Goal: Task Accomplishment & Management: Manage account settings

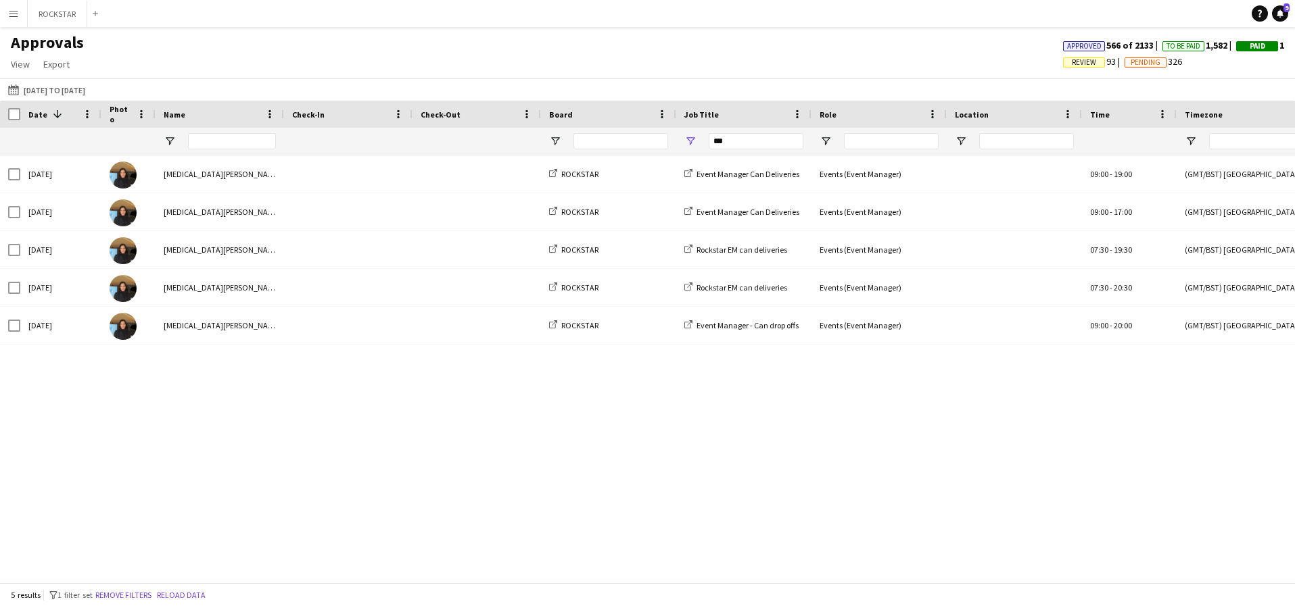
click at [12, 14] on app-icon "Menu" at bounding box center [13, 13] width 11 height 11
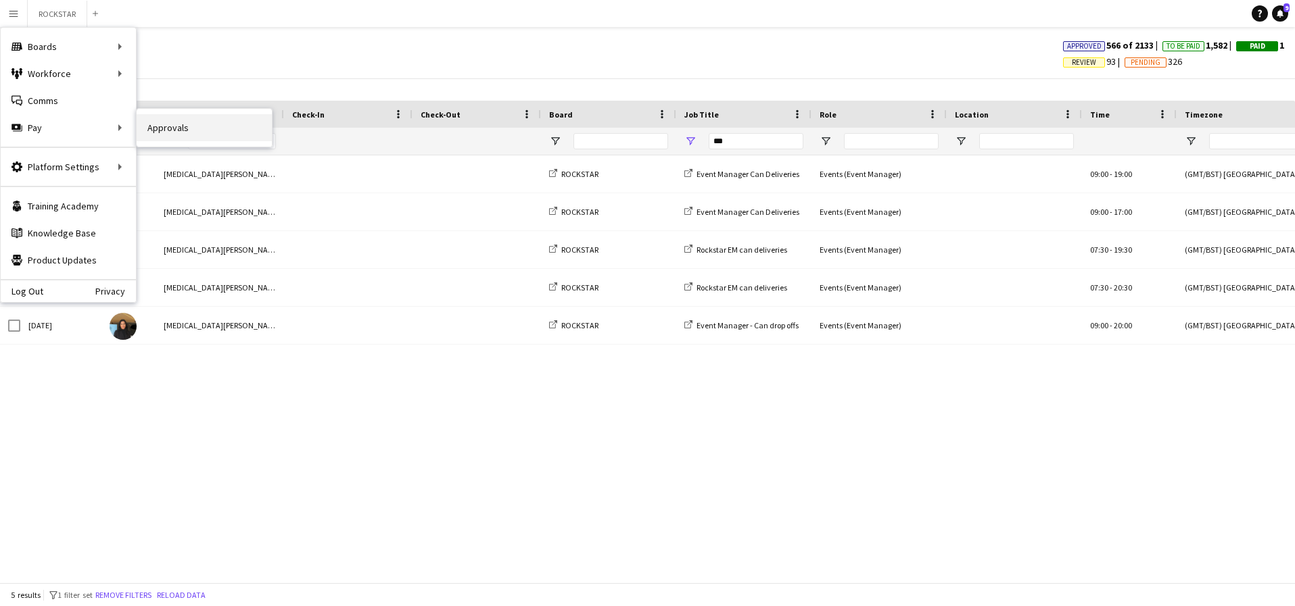
click at [149, 136] on link "Approvals" at bounding box center [204, 127] width 135 height 27
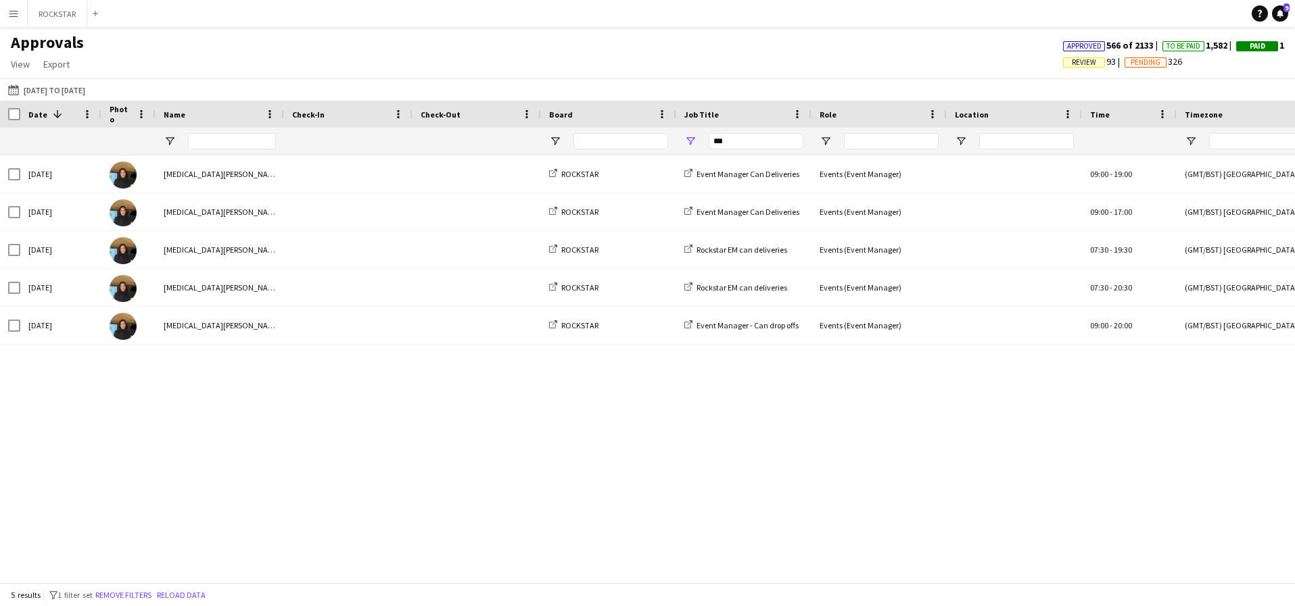
click at [16, 14] on app-icon "Menu" at bounding box center [13, 13] width 11 height 11
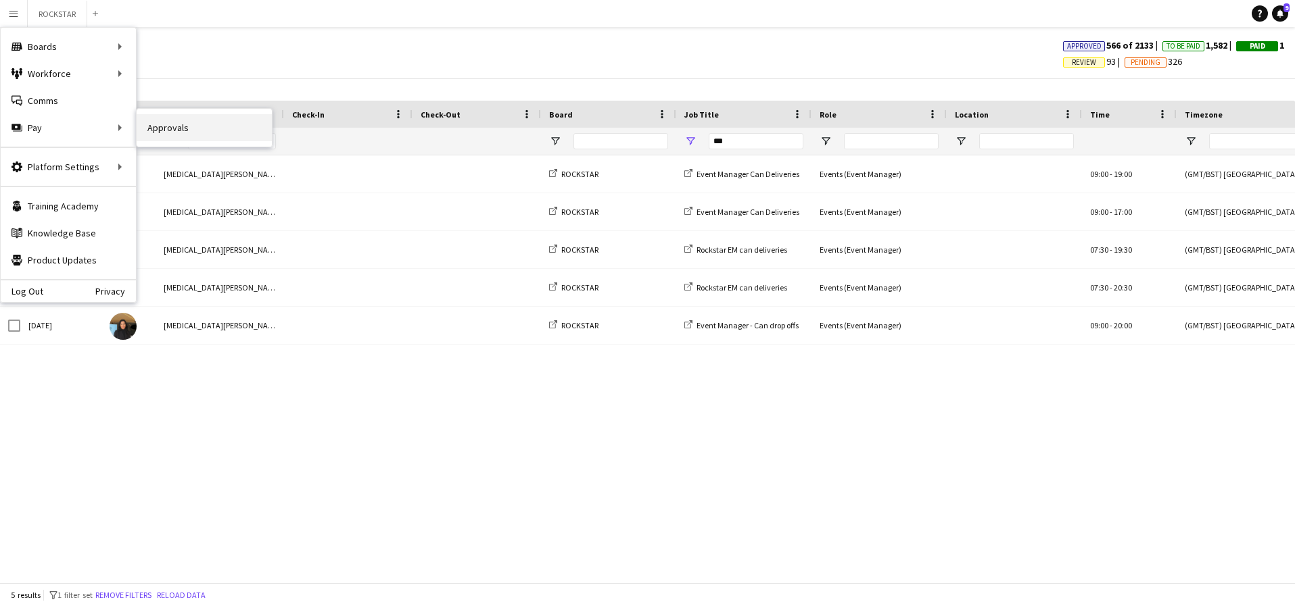
click at [172, 129] on link "Approvals" at bounding box center [204, 127] width 135 height 27
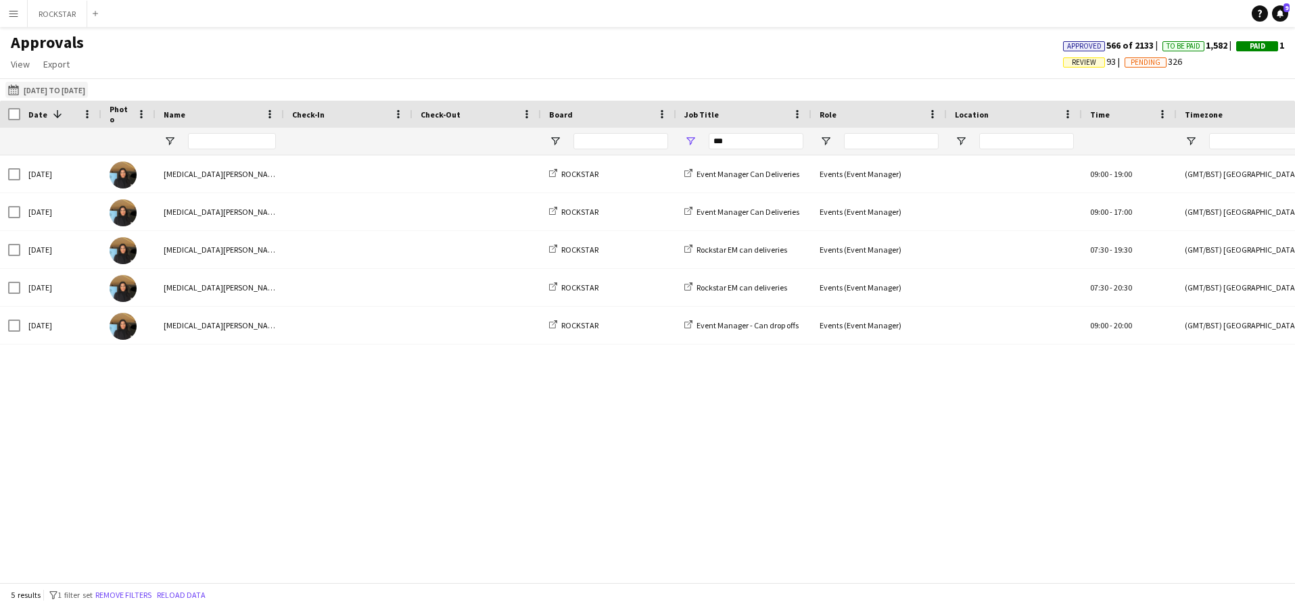
click at [30, 83] on button "[DATE] [DATE] to [DATE]" at bounding box center [46, 90] width 82 height 16
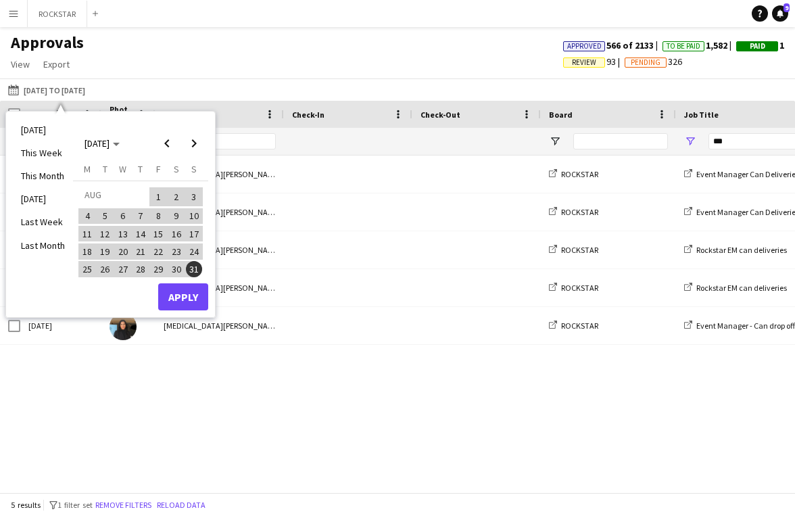
click at [196, 271] on span "31" at bounding box center [194, 269] width 16 height 16
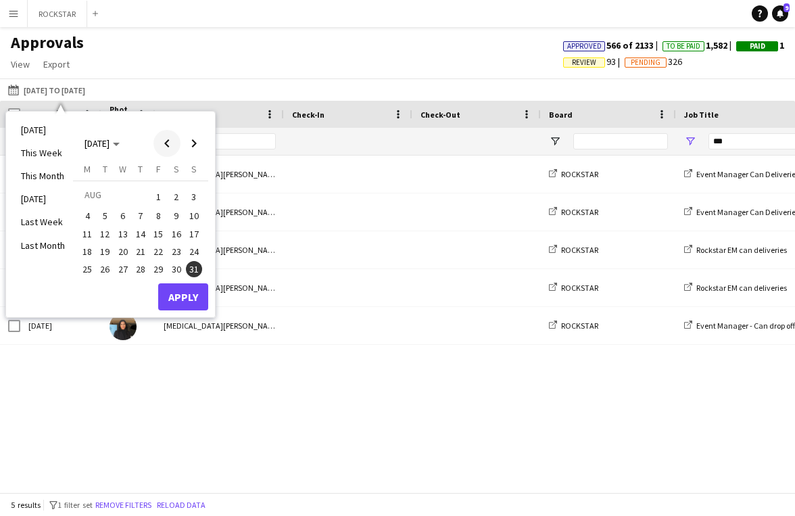
click at [170, 147] on span "Previous month" at bounding box center [166, 143] width 27 height 27
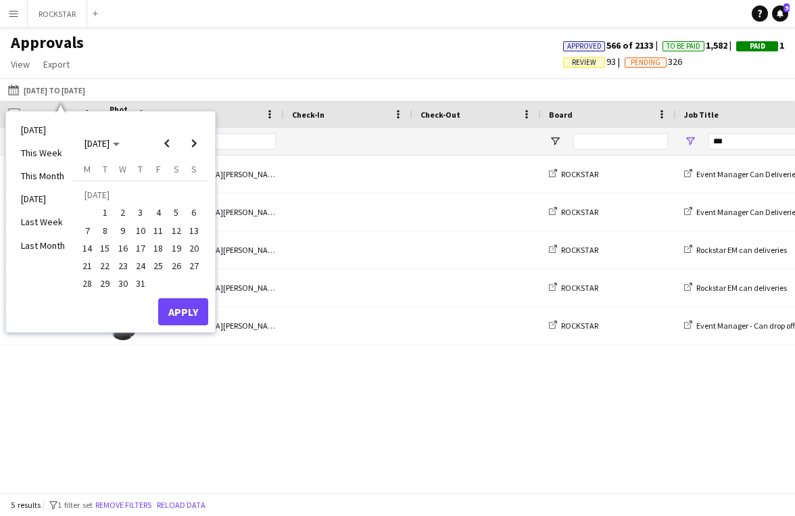
click at [124, 282] on span "30" at bounding box center [123, 284] width 16 height 16
click at [183, 308] on button "Apply" at bounding box center [183, 311] width 50 height 27
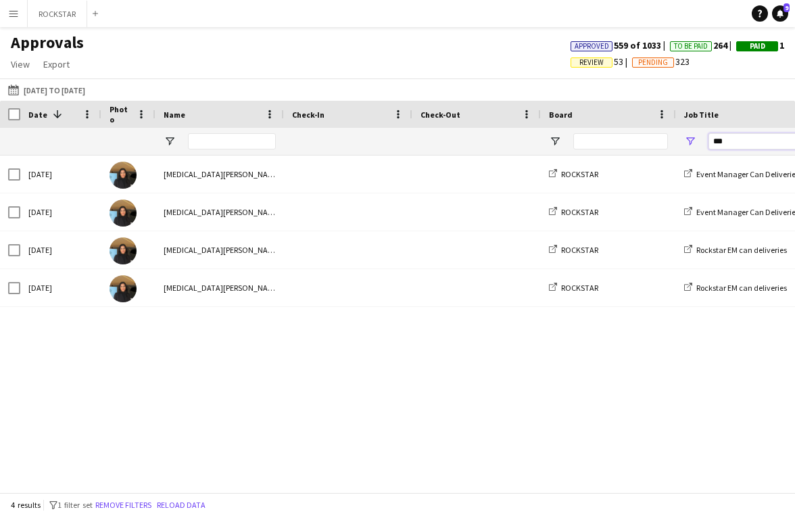
drag, startPoint x: 742, startPoint y: 142, endPoint x: 630, endPoint y: 142, distance: 112.2
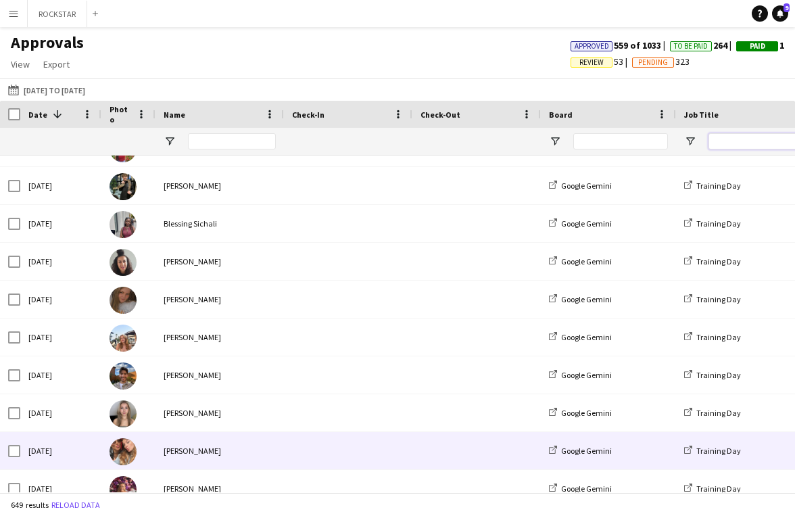
scroll to position [1013, 0]
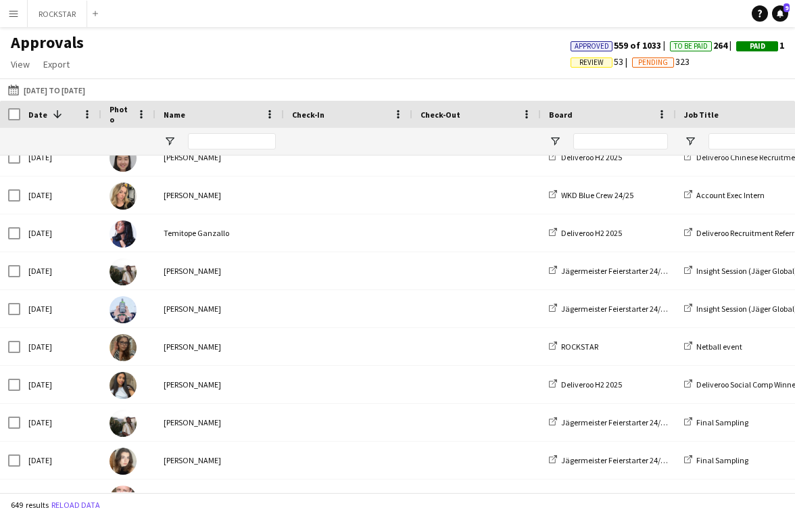
click at [579, 64] on span "Review" at bounding box center [591, 62] width 24 height 9
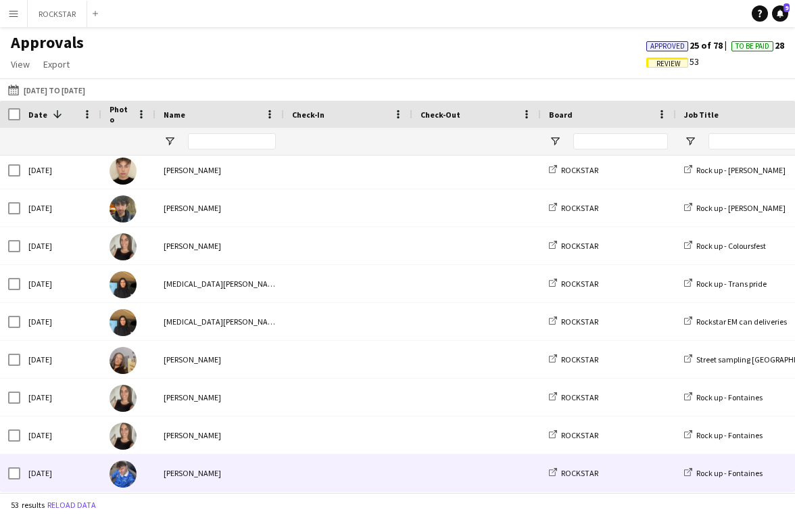
click at [277, 466] on div "[PERSON_NAME]" at bounding box center [219, 472] width 128 height 37
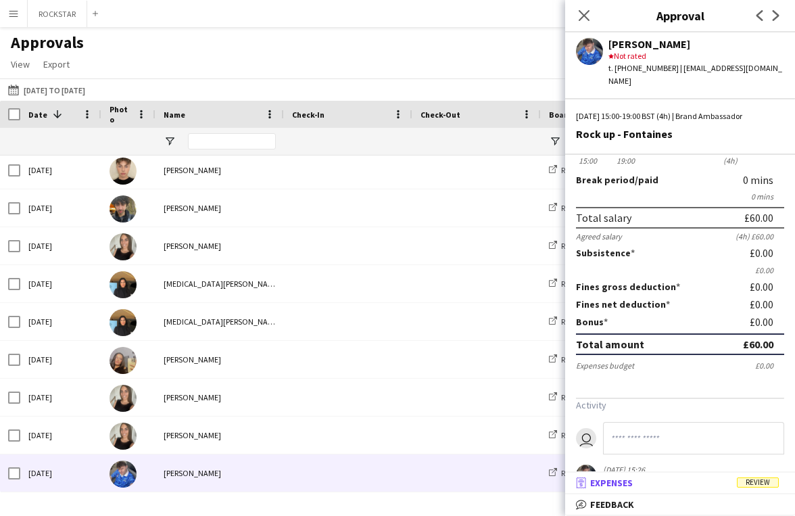
click at [723, 487] on mat-panel-title "receipt Expenses Review" at bounding box center [677, 483] width 224 height 12
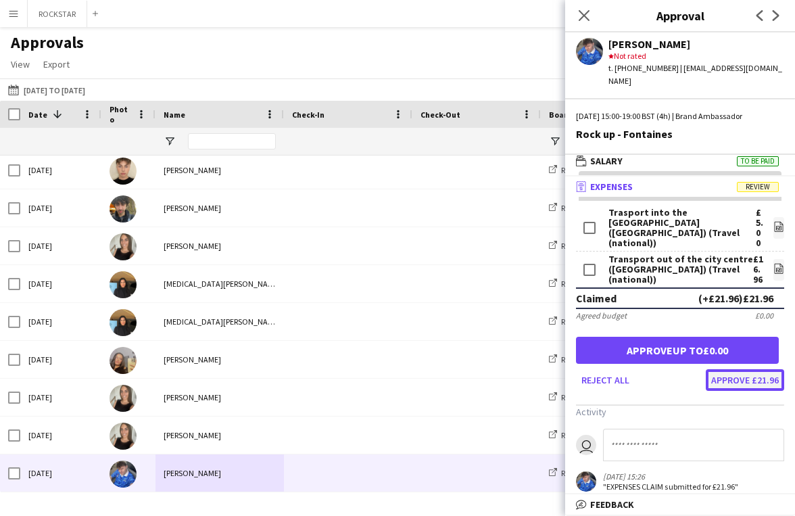
click at [749, 369] on button "Approve £21.96" at bounding box center [745, 380] width 78 height 22
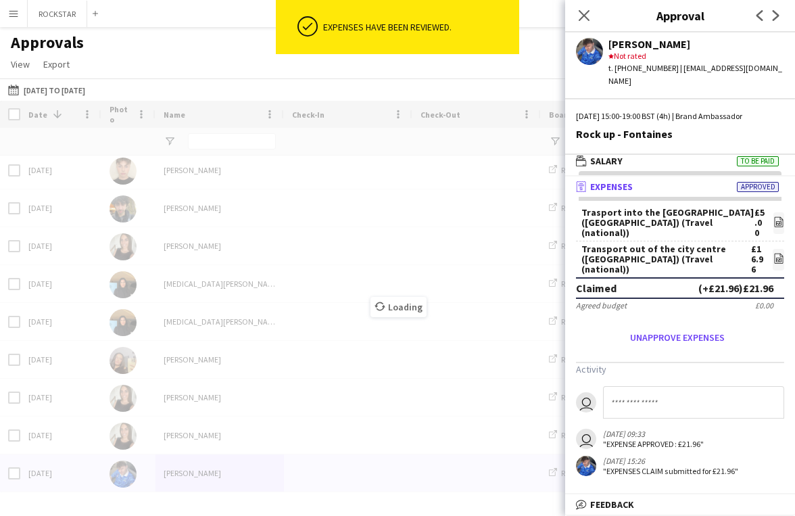
scroll to position [1632, 0]
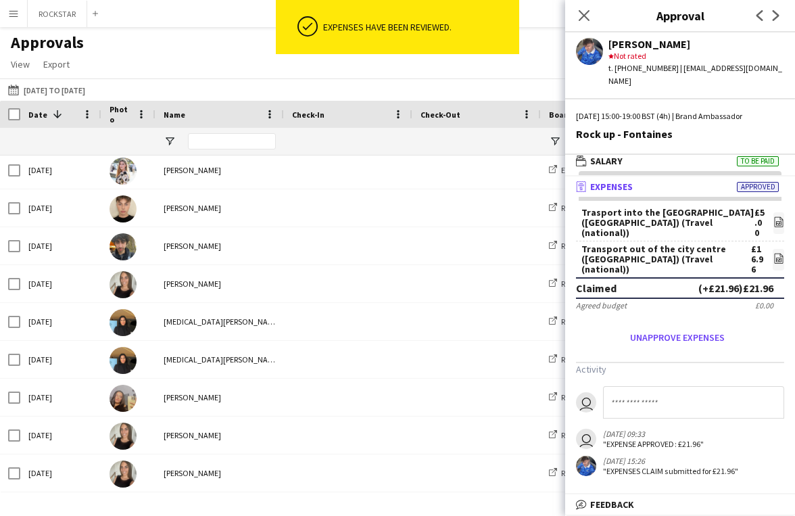
click at [768, 241] on div "Transport out of the city centre ([GEOGRAPHIC_DATA]) (Travel (national)) £16.96…" at bounding box center [680, 259] width 208 height 36
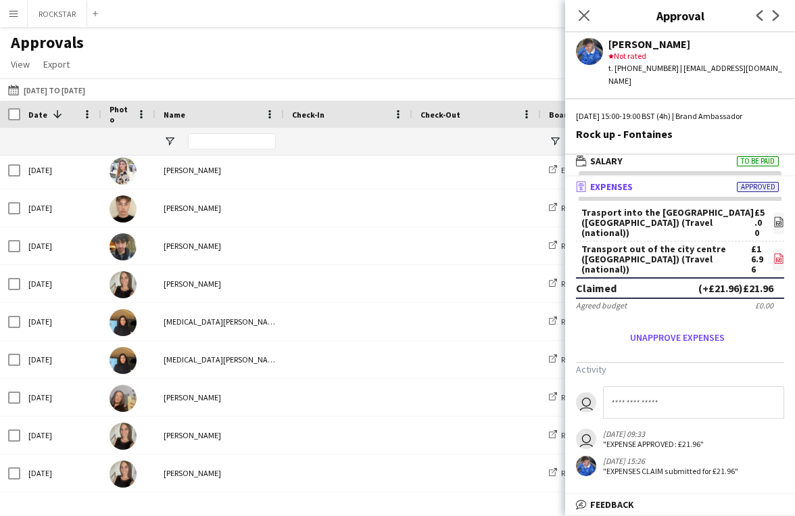
click at [780, 253] on icon "file-image" at bounding box center [778, 258] width 11 height 11
click at [585, 15] on icon at bounding box center [583, 15] width 13 height 13
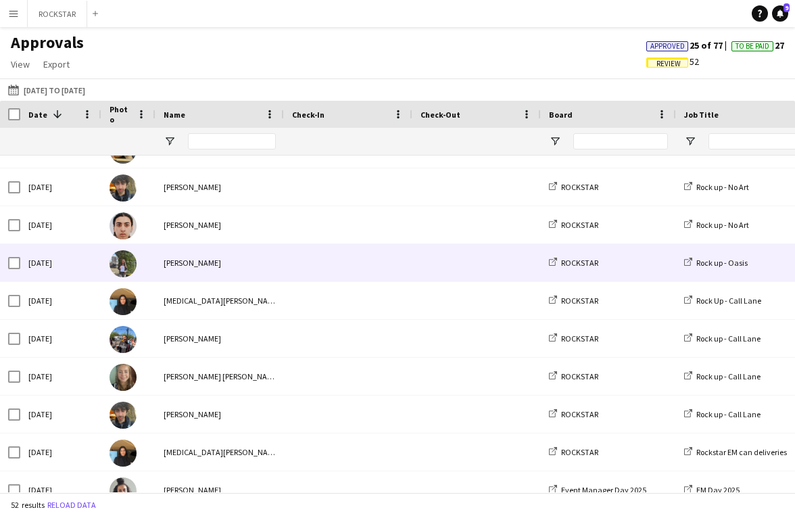
scroll to position [1193, 0]
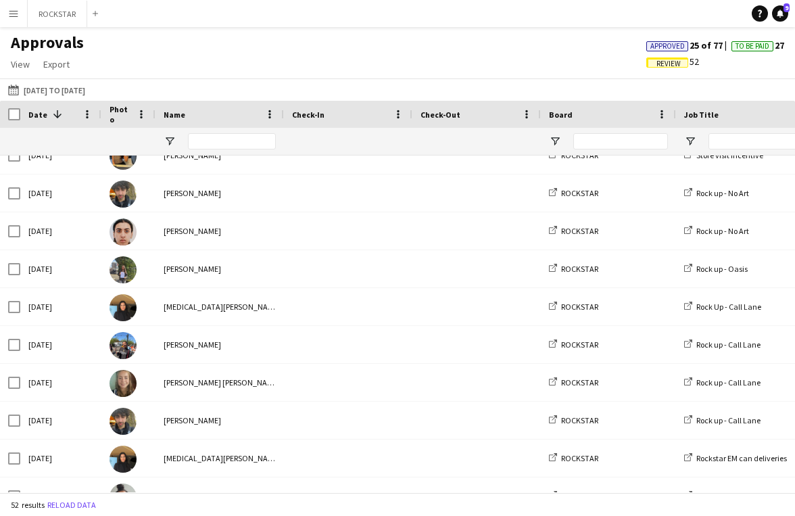
click at [673, 65] on span "Review" at bounding box center [668, 63] width 24 height 9
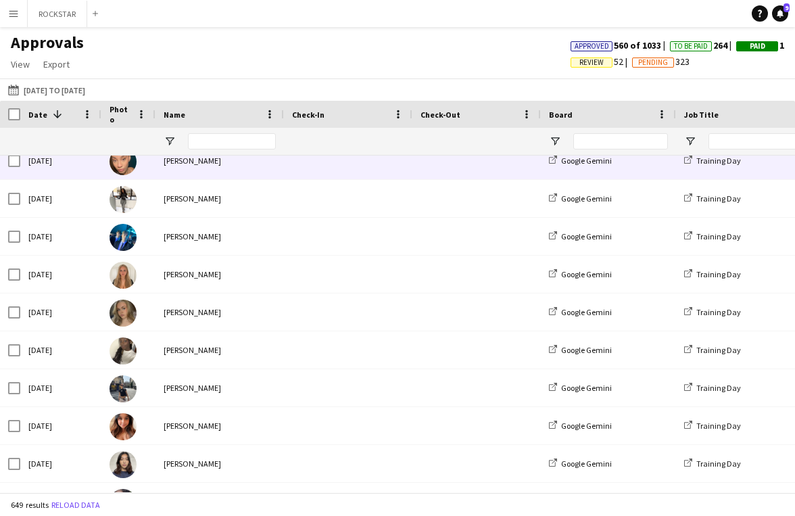
scroll to position [3599, 0]
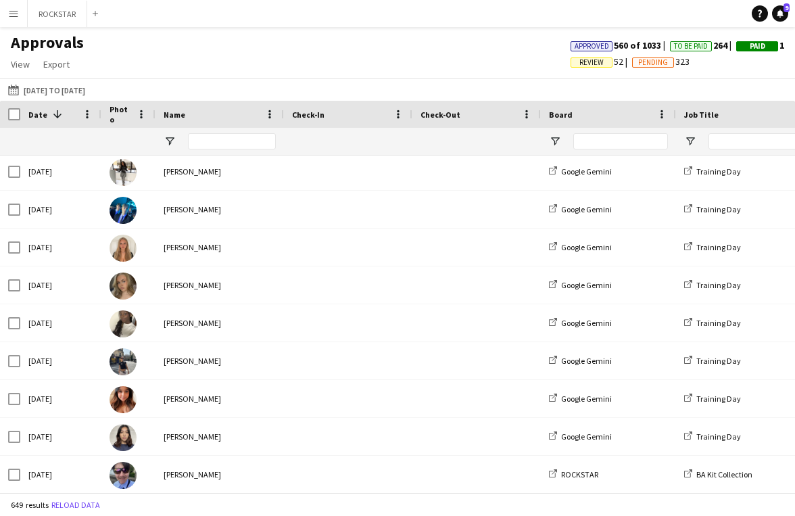
click at [600, 62] on span "Review" at bounding box center [592, 62] width 42 height 10
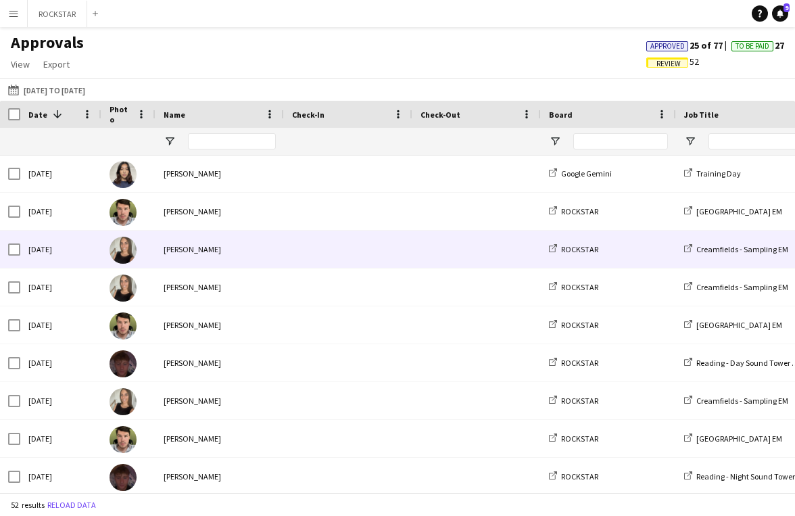
scroll to position [364, 0]
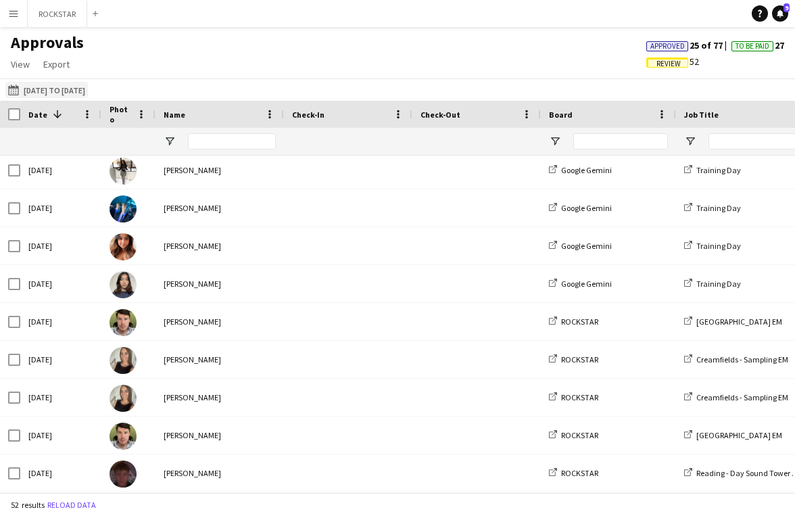
click at [88, 87] on button "[DATE] [DATE] to [DATE]" at bounding box center [46, 90] width 82 height 16
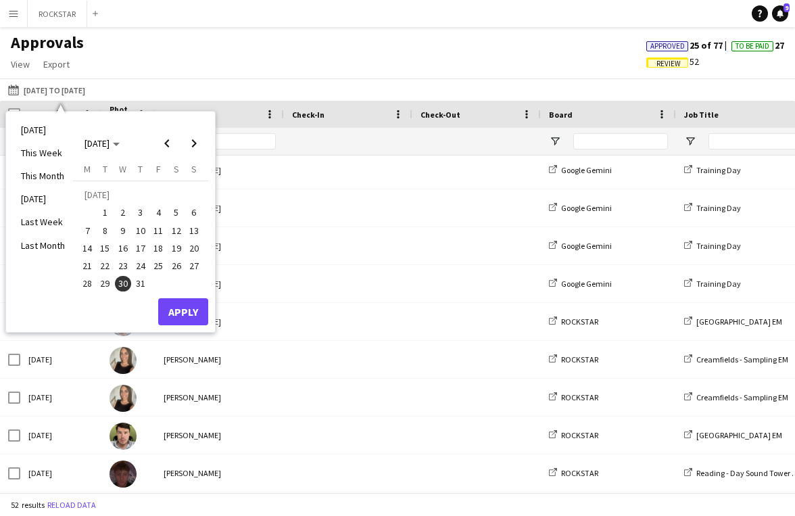
click at [120, 286] on span "30" at bounding box center [123, 284] width 16 height 16
click at [136, 286] on span "31" at bounding box center [141, 284] width 16 height 16
click at [126, 285] on span "30" at bounding box center [123, 284] width 16 height 16
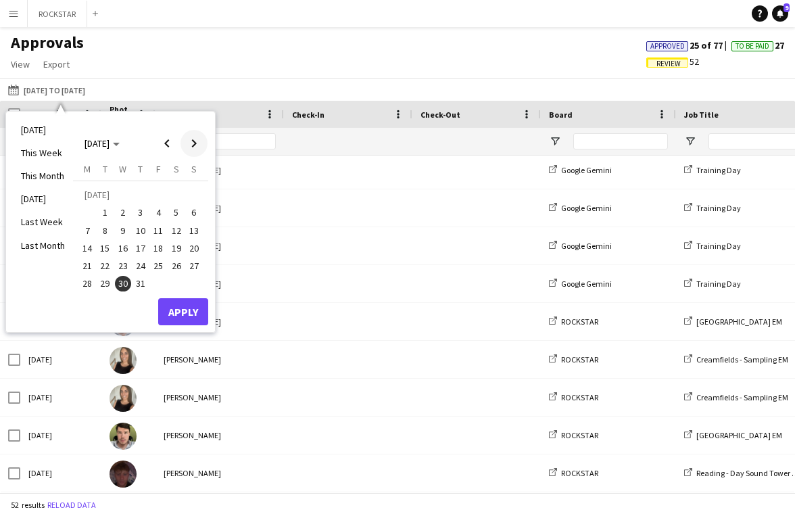
click at [186, 145] on span "Next month" at bounding box center [194, 143] width 27 height 27
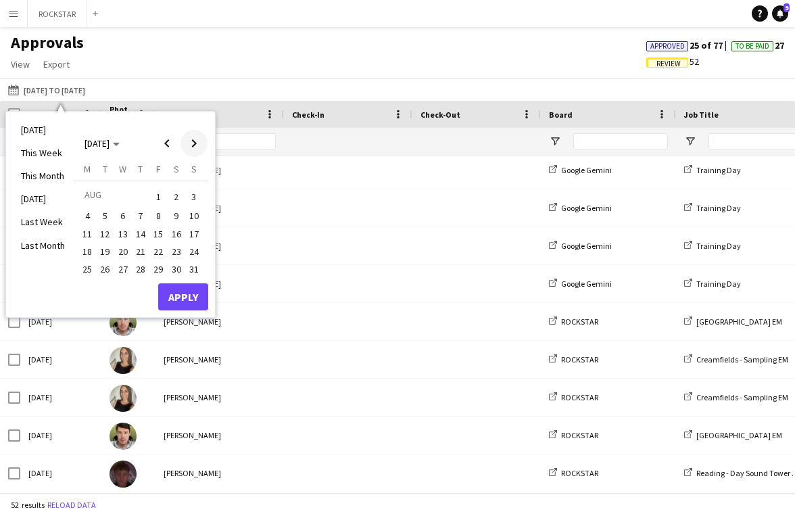
click at [186, 145] on span "Next month" at bounding box center [194, 143] width 27 height 27
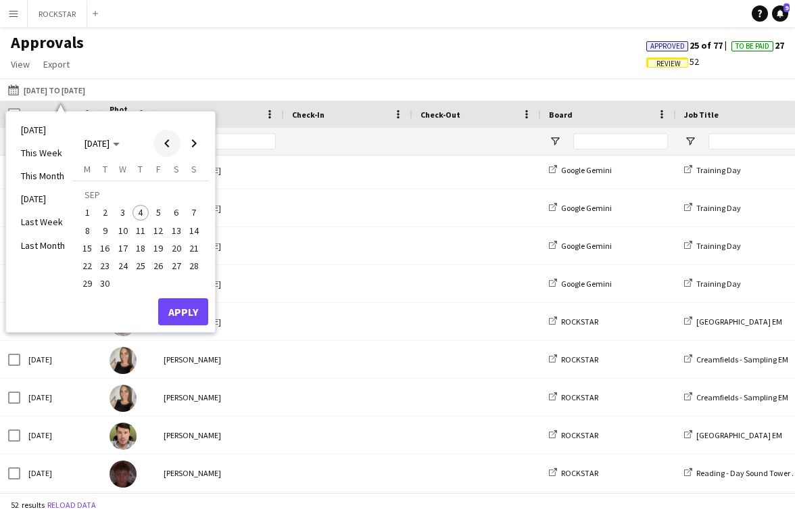
click at [167, 143] on span "Previous month" at bounding box center [166, 143] width 27 height 27
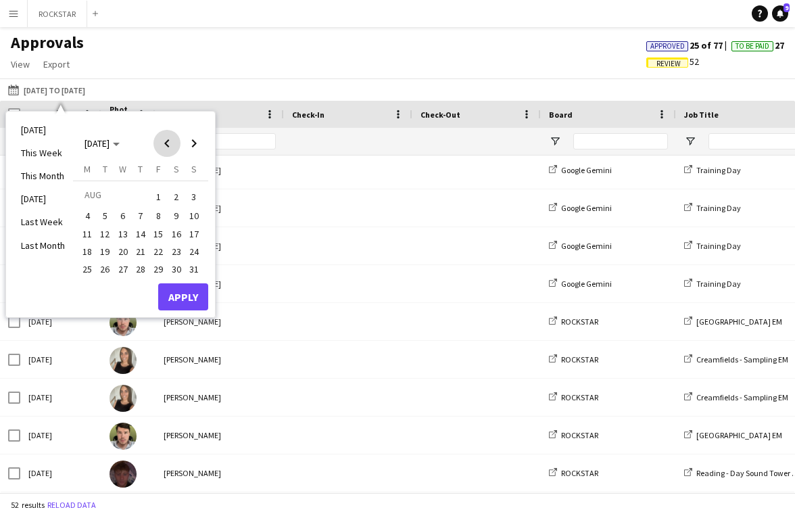
click at [167, 143] on span "Previous month" at bounding box center [166, 143] width 27 height 27
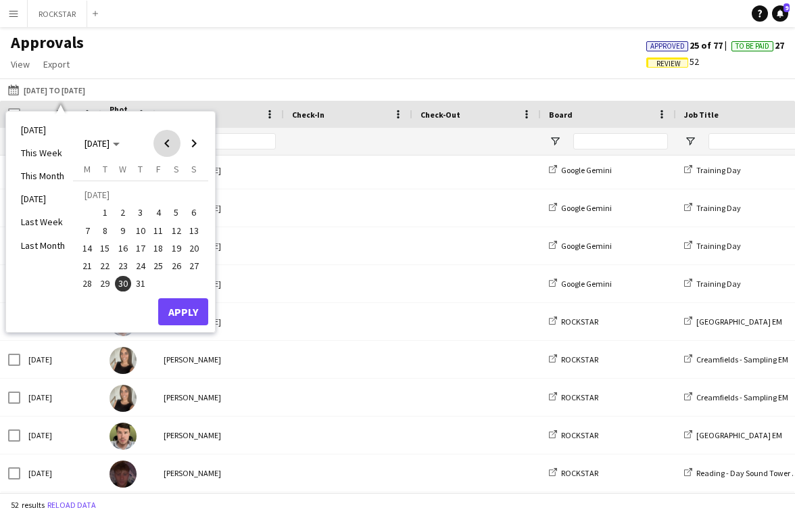
click at [167, 143] on span "Previous month" at bounding box center [166, 143] width 27 height 27
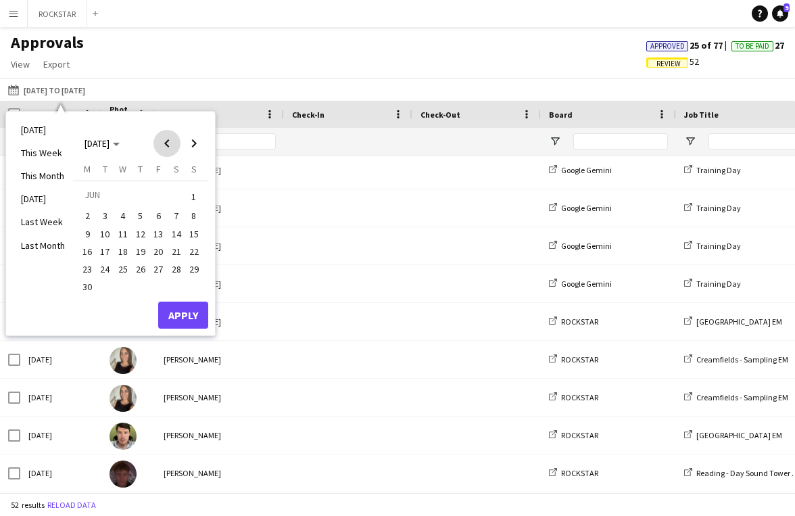
click at [167, 143] on span "Previous month" at bounding box center [166, 143] width 27 height 27
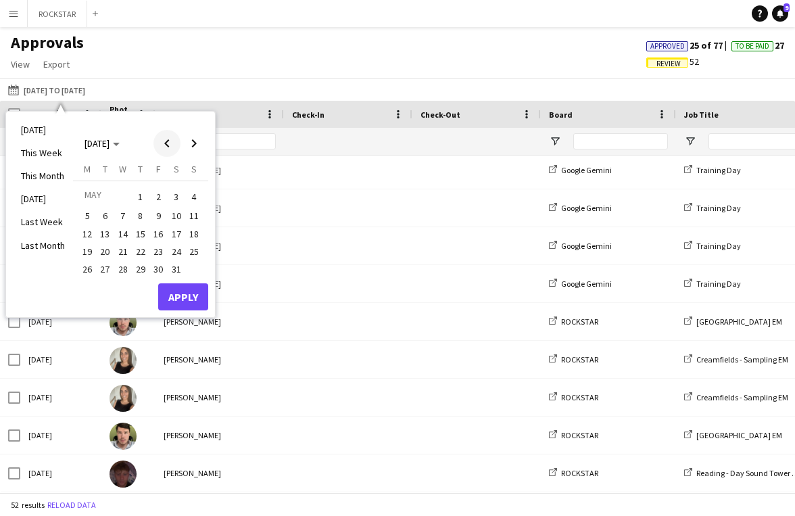
click at [167, 143] on span "Previous month" at bounding box center [166, 143] width 27 height 27
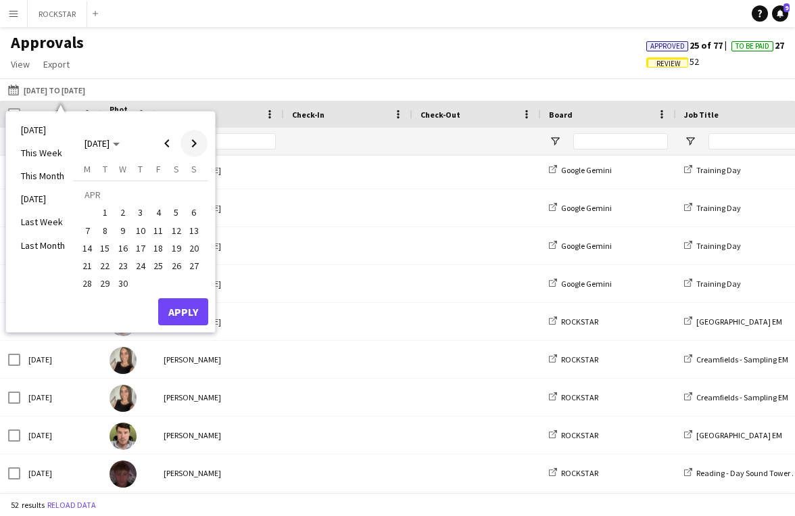
click at [190, 143] on span "Next month" at bounding box center [194, 143] width 27 height 27
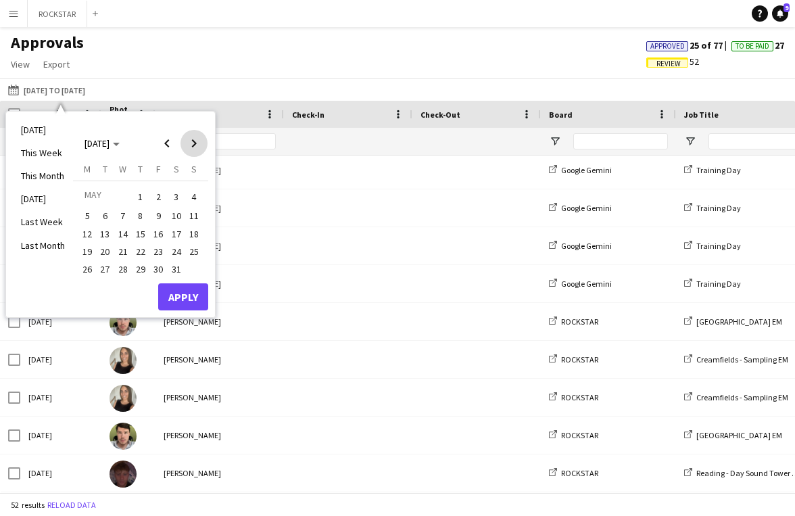
click at [190, 143] on span "Next month" at bounding box center [194, 143] width 27 height 27
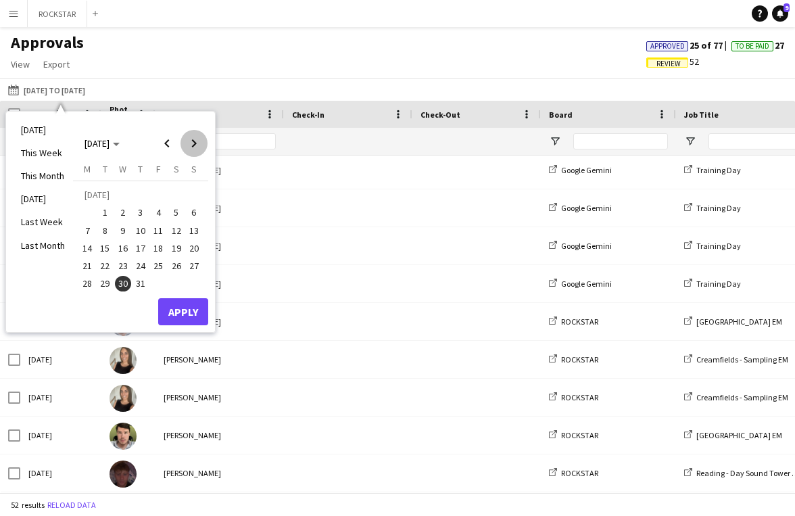
click at [190, 143] on span "Next month" at bounding box center [194, 143] width 27 height 27
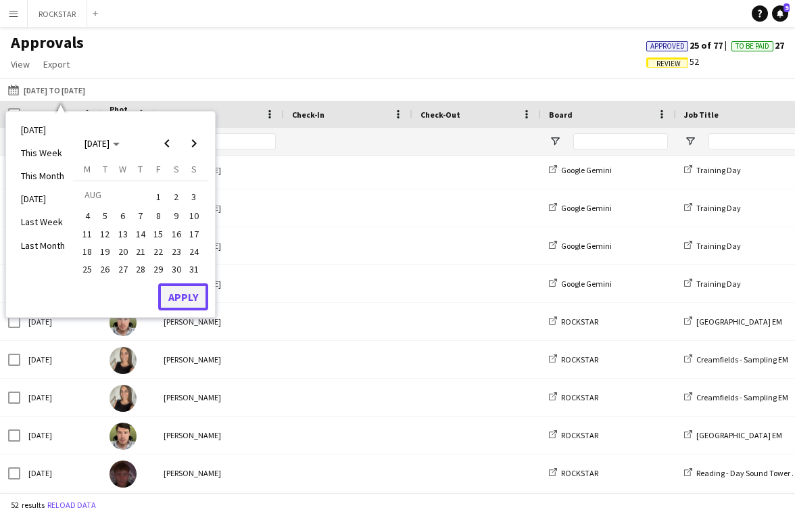
click at [179, 300] on button "Apply" at bounding box center [183, 296] width 50 height 27
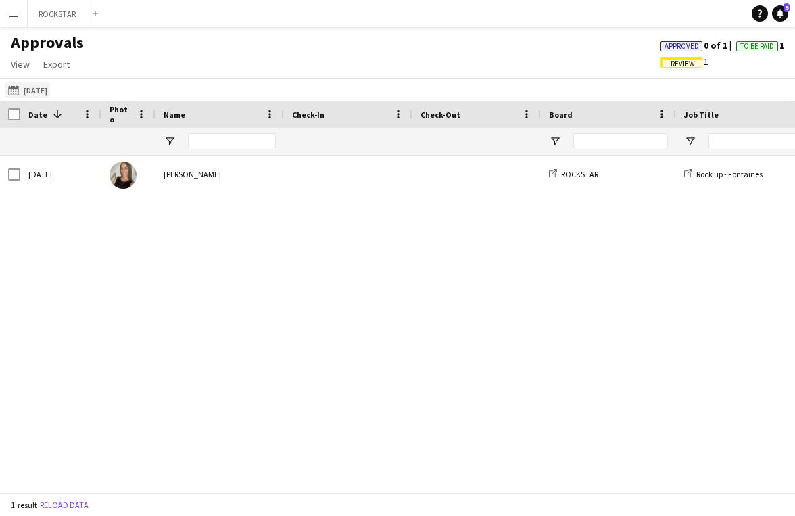
click at [50, 87] on button "[DATE] [DATE]" at bounding box center [27, 90] width 45 height 16
